Goal: Transaction & Acquisition: Purchase product/service

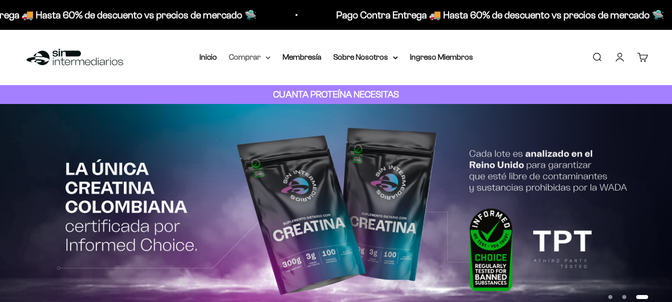
click at [262, 55] on summary "Comprar" at bounding box center [250, 57] width 42 height 13
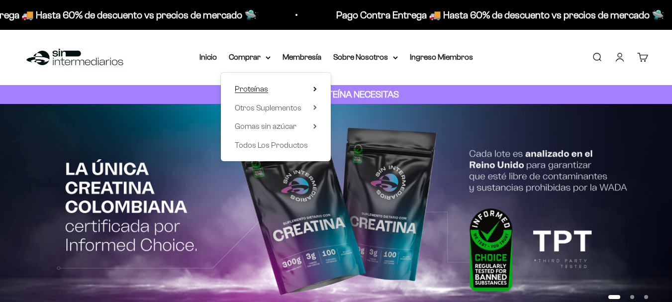
click at [287, 89] on summary "Proteínas" at bounding box center [276, 89] width 82 height 13
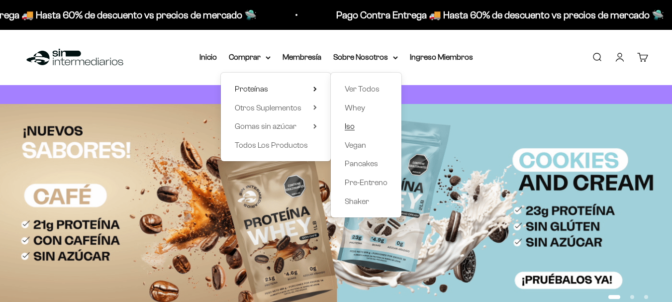
click at [356, 126] on link "Iso" at bounding box center [366, 126] width 43 height 13
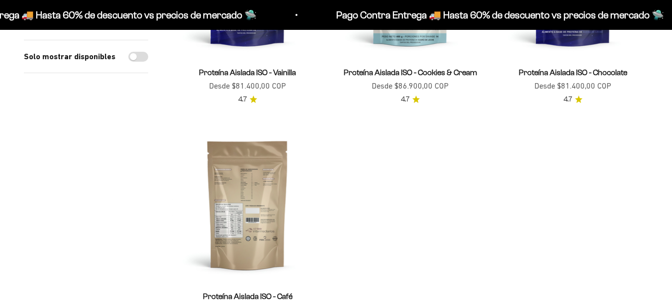
scroll to position [252, 0]
click at [250, 199] on img at bounding box center [247, 204] width 151 height 151
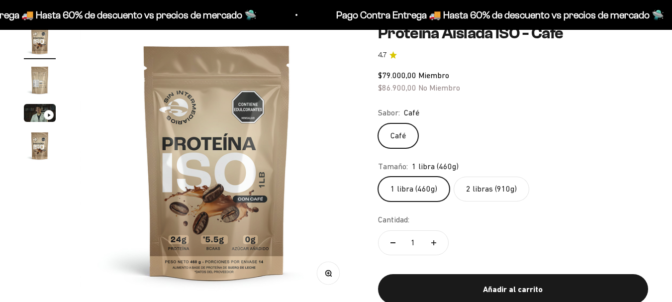
click at [480, 187] on label "2 libras (910g)" at bounding box center [491, 188] width 76 height 25
click at [378, 176] on input "2 libras (910g)" at bounding box center [377, 176] width 0 height 0
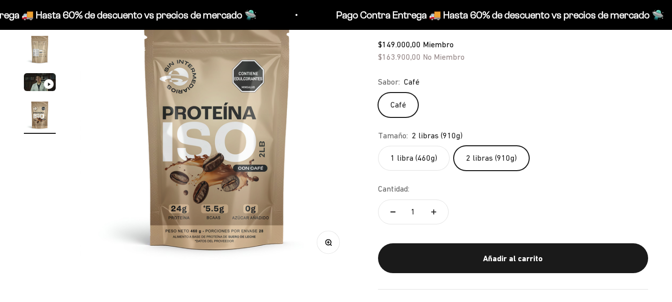
scroll to position [135, 0]
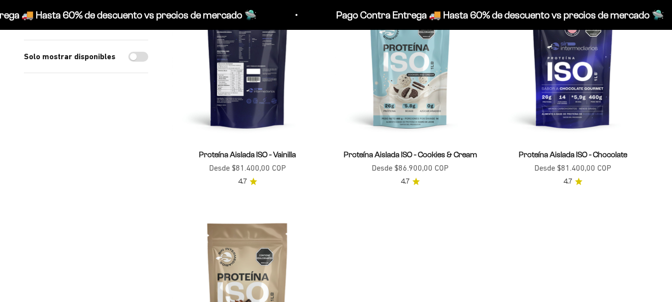
scroll to position [169, 0]
click at [235, 82] on img at bounding box center [247, 63] width 151 height 151
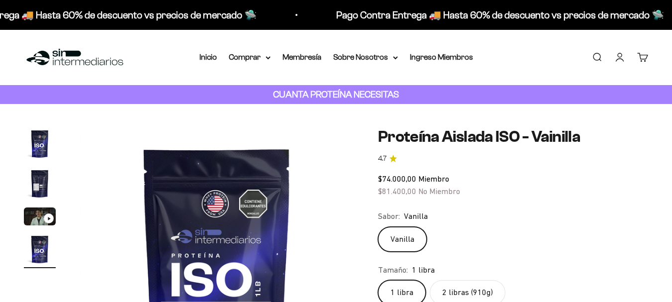
scroll to position [104, 0]
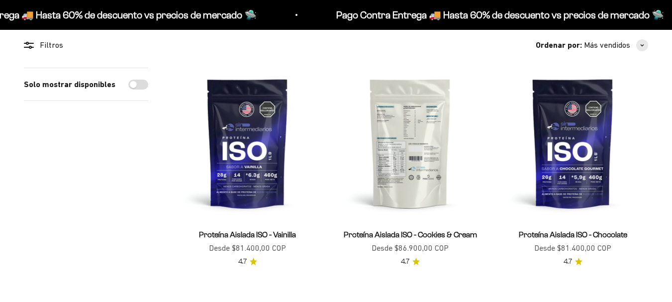
scroll to position [89, 0]
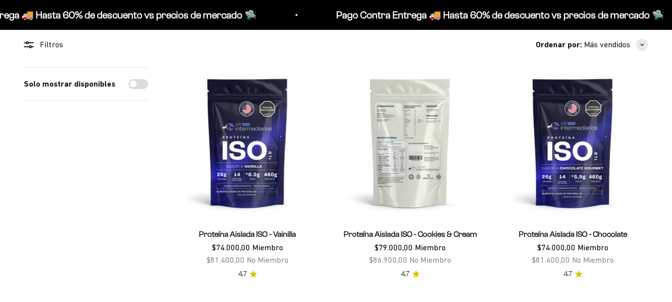
click at [402, 124] on img at bounding box center [410, 142] width 151 height 151
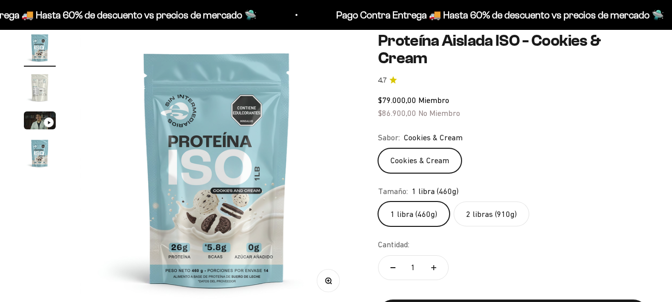
click at [490, 208] on label "2 libras (910g)" at bounding box center [491, 213] width 76 height 25
click at [378, 201] on input "2 libras (910g)" at bounding box center [377, 201] width 0 height 0
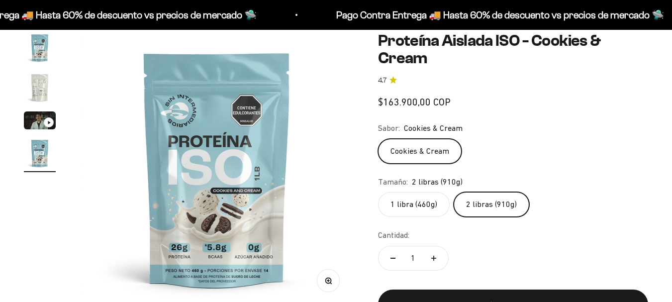
scroll to position [0, 841]
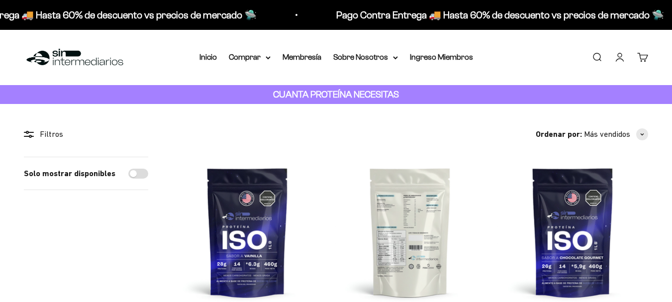
scroll to position [89, 0]
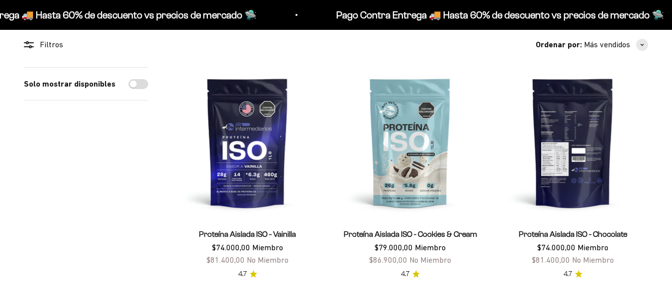
click at [598, 152] on img at bounding box center [572, 142] width 151 height 151
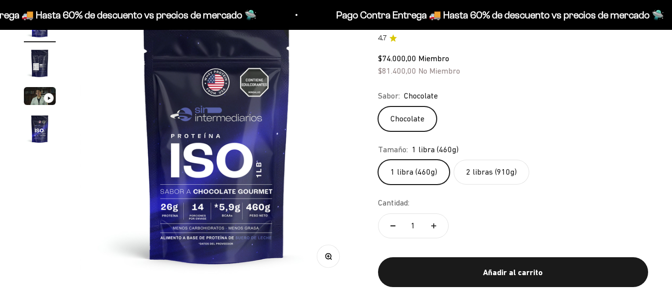
scroll to position [121, 0]
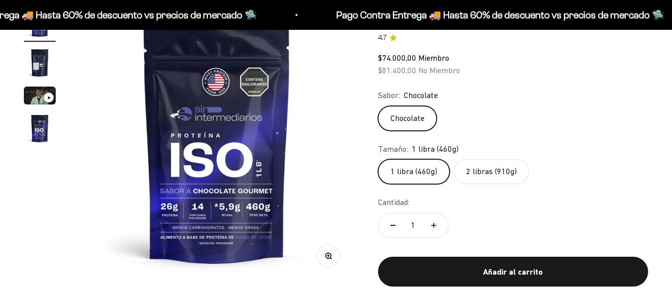
click at [490, 174] on label "2 libras (910g)" at bounding box center [491, 171] width 76 height 25
click at [378, 159] on input "2 libras (910g)" at bounding box center [377, 159] width 0 height 0
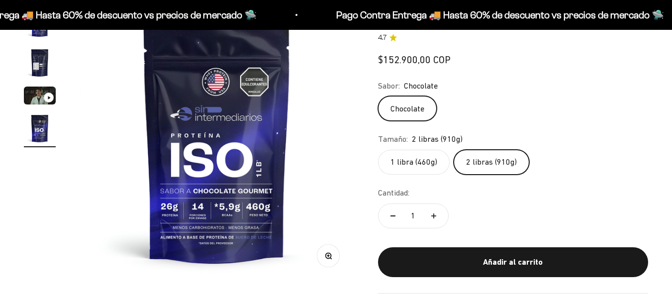
scroll to position [0, 841]
